Goal: Check status: Check status

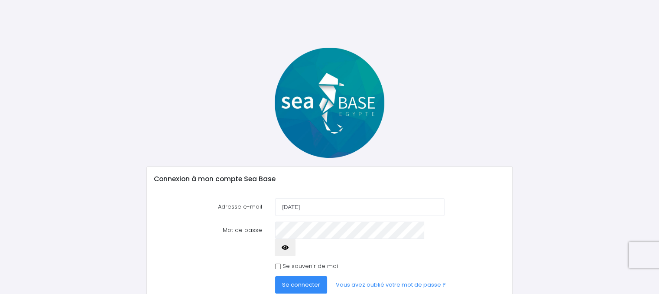
type input "jul"
click at [298, 276] on button "Se connecter" at bounding box center [301, 284] width 52 height 17
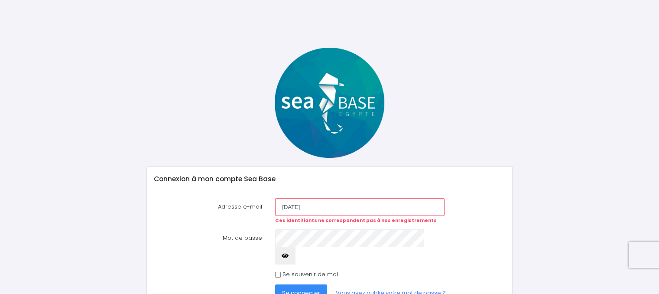
click at [318, 207] on input "jul" at bounding box center [359, 206] width 169 height 17
type input "julien.noel26@orange.fr"
click at [303, 284] on button "Se connecter" at bounding box center [301, 292] width 52 height 17
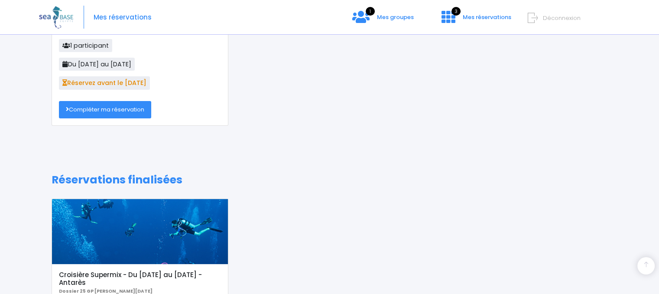
scroll to position [153, 0]
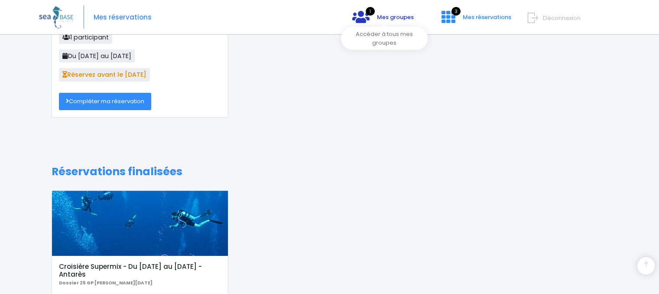
click at [375, 17] on link "1 Mes groupes" at bounding box center [382, 20] width 75 height 8
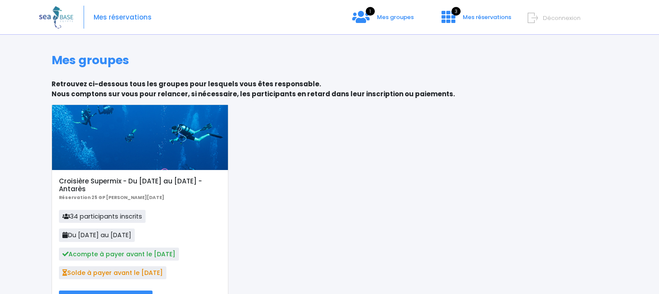
scroll to position [57, 0]
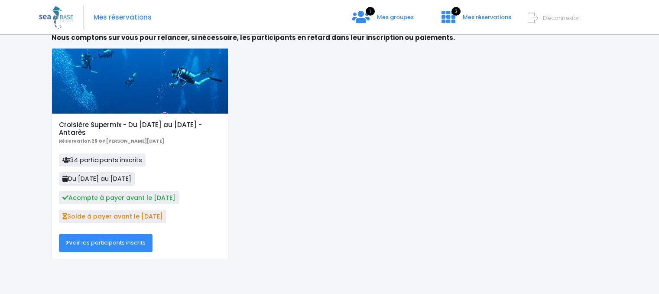
click at [116, 240] on link "Voir les participants inscrits" at bounding box center [106, 242] width 94 height 17
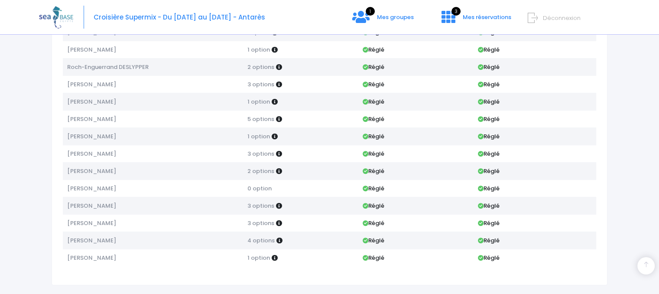
scroll to position [450, 0]
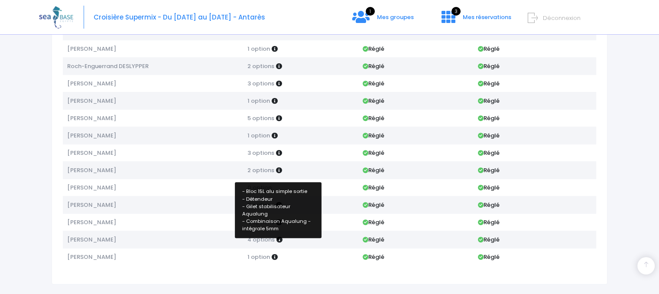
drag, startPoint x: 306, startPoint y: 236, endPoint x: 279, endPoint y: 235, distance: 26.9
click at [279, 235] on td "4 options" at bounding box center [300, 238] width 115 height 17
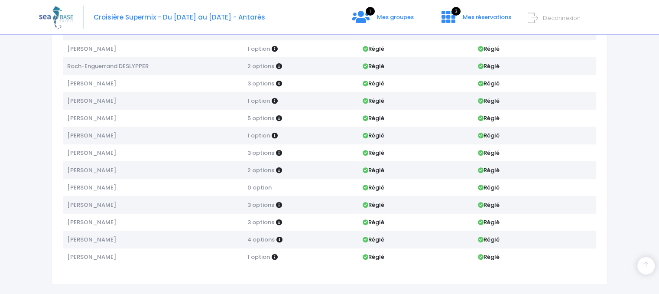
click at [326, 145] on td "3 options" at bounding box center [300, 152] width 115 height 17
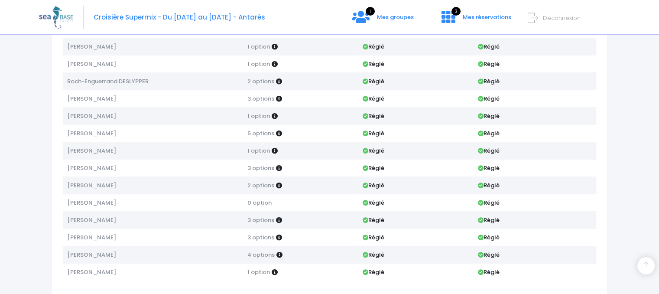
scroll to position [433, 0]
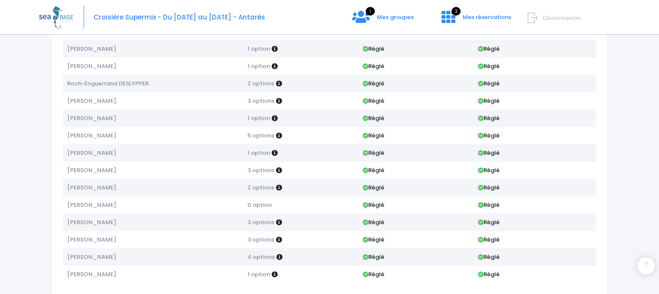
click at [326, 145] on td "1 option" at bounding box center [300, 152] width 115 height 17
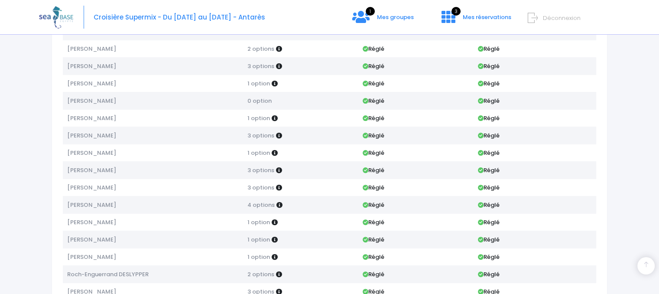
scroll to position [259, 0]
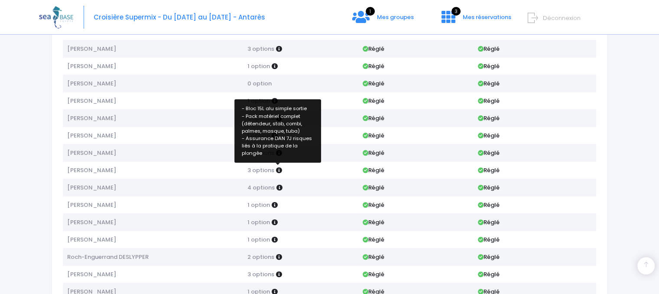
drag, startPoint x: 312, startPoint y: 163, endPoint x: 279, endPoint y: 167, distance: 33.5
click at [279, 167] on td "3 options" at bounding box center [300, 169] width 115 height 17
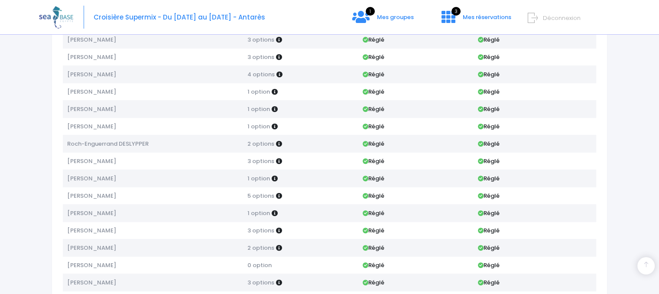
scroll to position [0, 0]
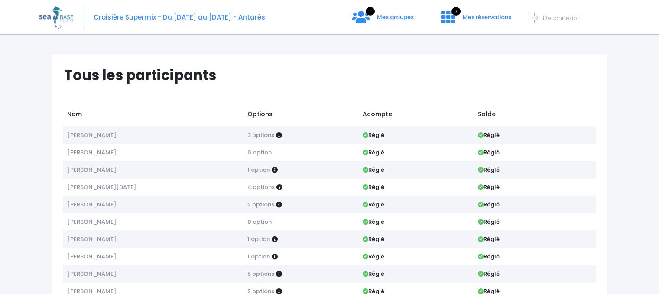
click at [485, 11] on div "Croisière Supermix - Du 25/10/25 au 01/11/25 - Antarès 1 Mes groupes 3 Déconnex…" at bounding box center [323, 17] width 568 height 35
click at [479, 15] on span "Mes réservations" at bounding box center [487, 17] width 49 height 8
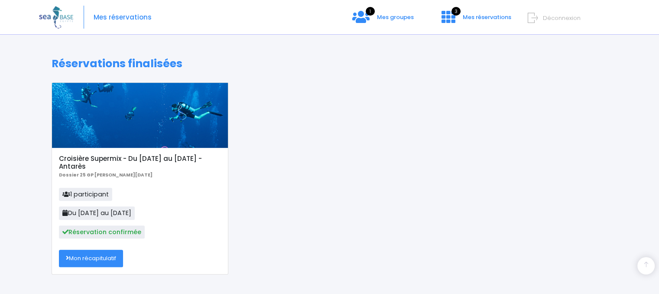
scroll to position [267, 0]
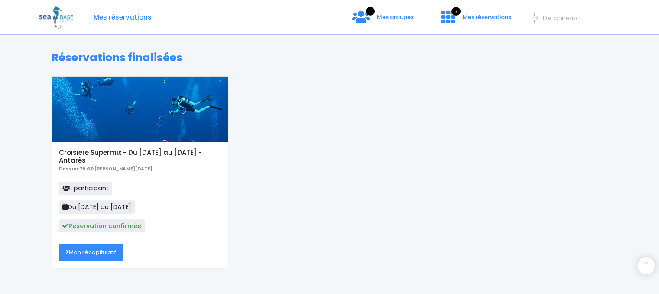
click at [92, 252] on link "Mon récapitulatif" at bounding box center [91, 251] width 64 height 17
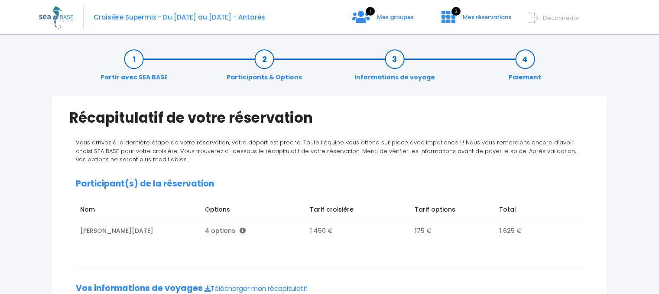
click at [263, 59] on link "Participants & Options" at bounding box center [264, 68] width 84 height 27
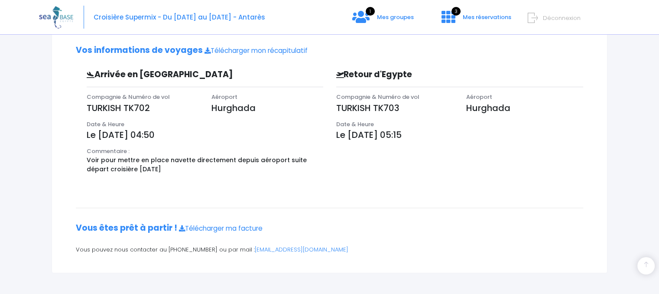
scroll to position [245, 0]
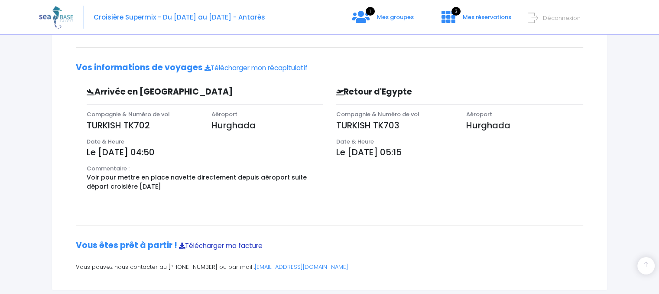
click at [237, 246] on link "Télécharger ma facture" at bounding box center [221, 245] width 84 height 9
